Goal: Task Accomplishment & Management: Manage account settings

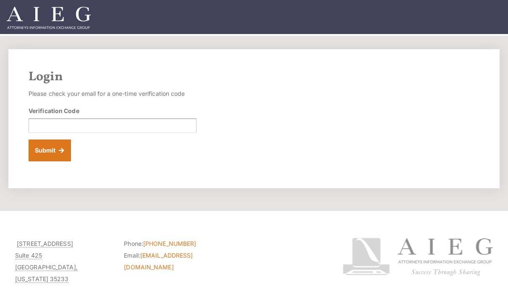
click at [117, 116] on div "Verification Code" at bounding box center [113, 119] width 168 height 26
click at [97, 125] on input "Verification Code" at bounding box center [113, 125] width 168 height 14
click at [81, 120] on input "Verification Code" at bounding box center [113, 125] width 168 height 14
click at [77, 127] on input "Verification Code" at bounding box center [113, 125] width 168 height 14
click at [1, 131] on div "Login Please check your email for a one-time verification code Verification Cod…" at bounding box center [254, 118] width 508 height 139
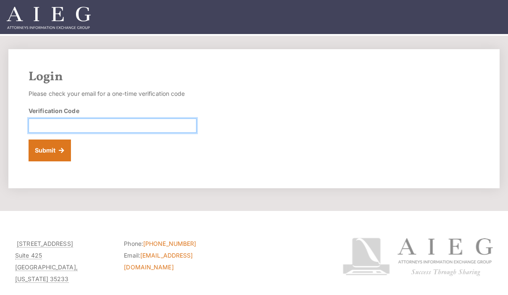
click at [45, 130] on input "Verification Code" at bounding box center [113, 125] width 168 height 14
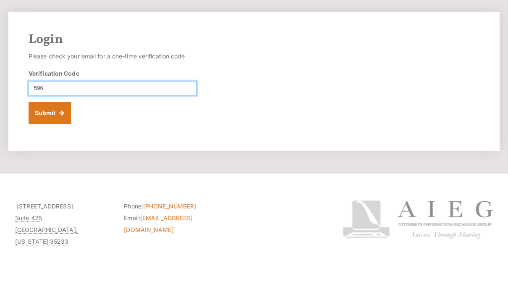
scroll to position [37, 0]
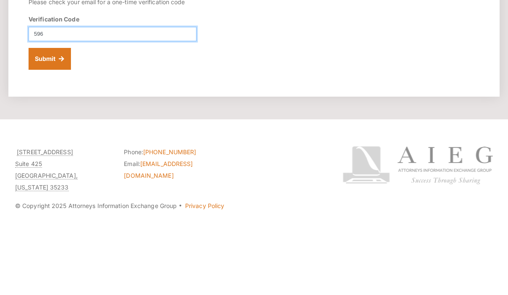
type input "596"
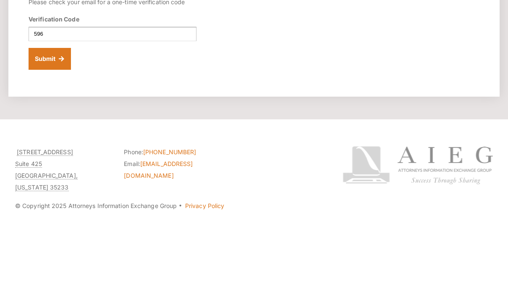
click at [345, 200] on img at bounding box center [418, 219] width 150 height 38
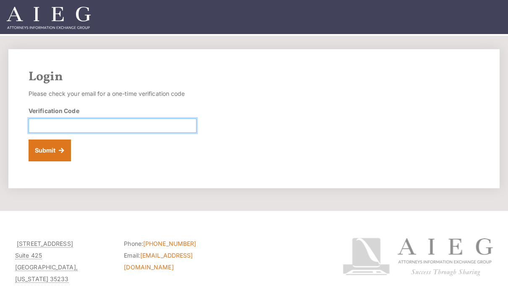
click at [110, 119] on input "Verification Code" at bounding box center [113, 125] width 168 height 14
type input "596687"
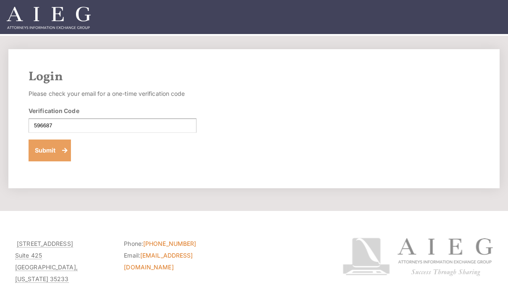
click at [47, 147] on button "Submit" at bounding box center [50, 150] width 42 height 22
click at [55, 152] on button "Submit" at bounding box center [50, 150] width 42 height 22
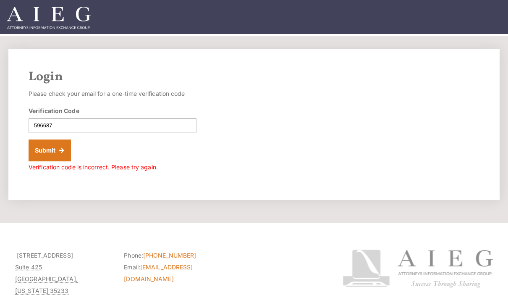
click at [48, 213] on section "Login Please check your email for a one-time verification code Verification Cod…" at bounding box center [254, 129] width 508 height 187
click at [68, 130] on input "596687" at bounding box center [113, 125] width 168 height 14
type input "5"
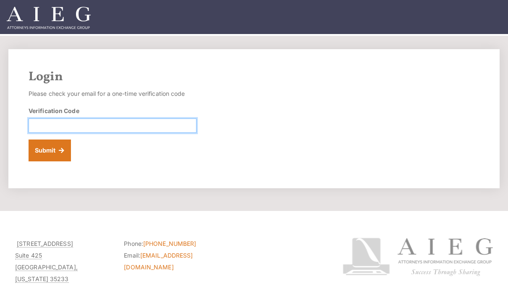
click at [63, 128] on input "Verification Code" at bounding box center [113, 125] width 168 height 14
click at [107, 119] on input "Verification Code" at bounding box center [113, 125] width 168 height 14
type input "596687"
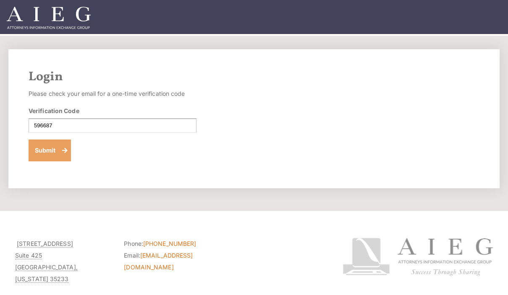
click at [49, 148] on button "Submit" at bounding box center [50, 150] width 42 height 22
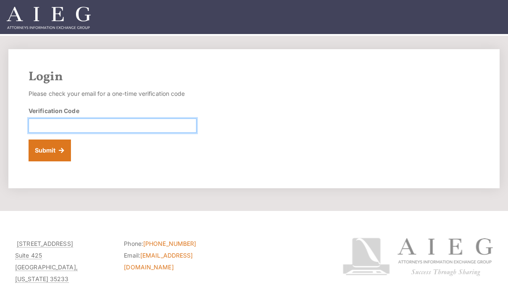
click at [110, 126] on input "Verification Code" at bounding box center [113, 125] width 168 height 14
type input "2058034000"
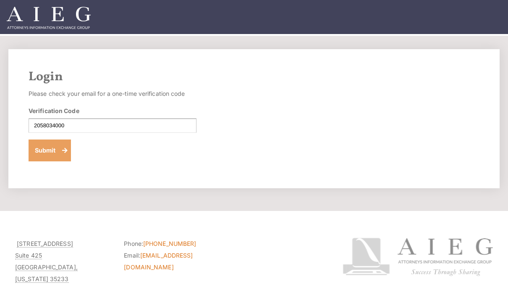
click at [52, 154] on button "Submit" at bounding box center [50, 150] width 42 height 22
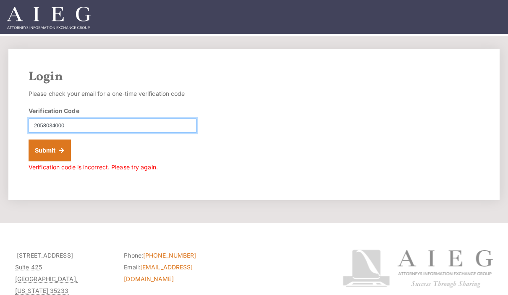
click at [98, 124] on input "2058034000" at bounding box center [113, 125] width 168 height 14
type input "260537"
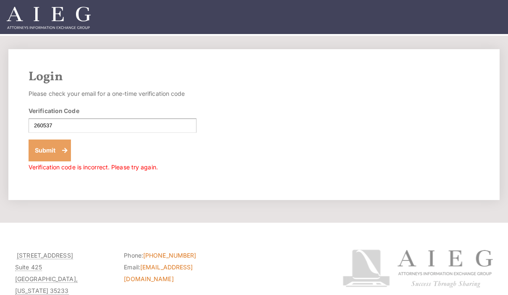
click at [49, 152] on button "Submit" at bounding box center [50, 150] width 42 height 22
